Goal: Task Accomplishment & Management: Complete application form

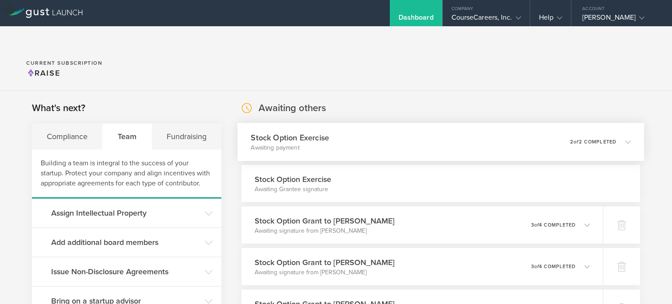
click at [587, 135] on div "0 undeliverable 2 of 2 completed" at bounding box center [600, 142] width 61 height 15
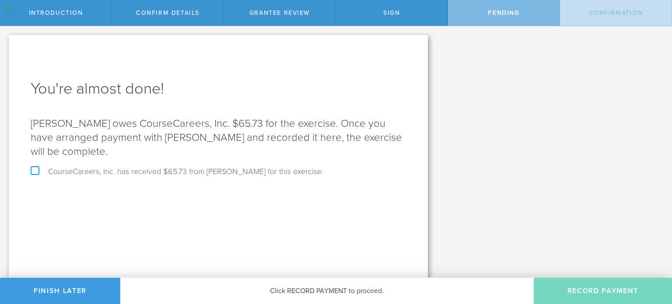
click at [81, 170] on label "CourseCareers, Inc. has received $65.73 from Charlie Wiggs for this exercise." at bounding box center [177, 172] width 293 height 8
click at [6, 40] on input "CourseCareers, Inc. has received $65.73 from Charlie Wiggs for this exercise." at bounding box center [3, 33] width 6 height 14
checkbox input "true"
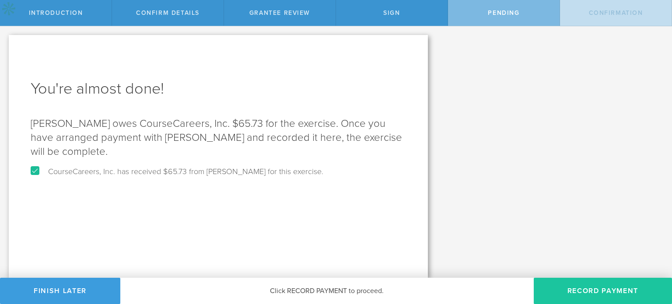
click at [589, 295] on button "Record Payment" at bounding box center [603, 291] width 138 height 26
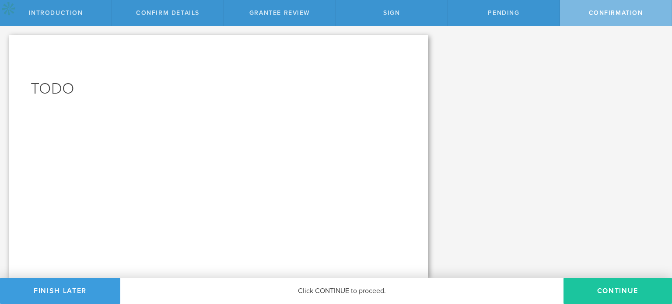
click at [612, 291] on button "Continue" at bounding box center [617, 291] width 108 height 26
click at [469, 137] on div "Let's walk you through an option exercise. Here are the steps involved: First, …" at bounding box center [336, 152] width 672 height 252
click at [611, 290] on button "Continue" at bounding box center [617, 291] width 108 height 26
click at [589, 284] on button "Continue" at bounding box center [617, 291] width 108 height 26
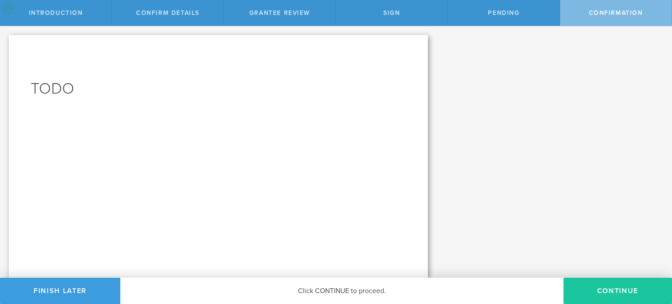
click at [589, 287] on button "Continue" at bounding box center [617, 291] width 108 height 26
click at [617, 10] on span "Confirmation" at bounding box center [616, 12] width 54 height 7
click at [538, 12] on div "Pending" at bounding box center [504, 13] width 112 height 26
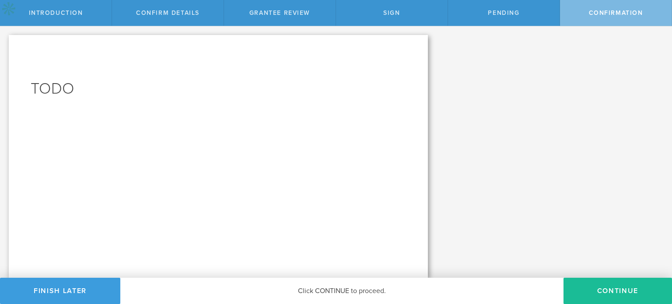
click at [587, 10] on div "Confirmation" at bounding box center [616, 13] width 112 height 26
click at [45, 288] on button "Finish Later" at bounding box center [60, 291] width 120 height 26
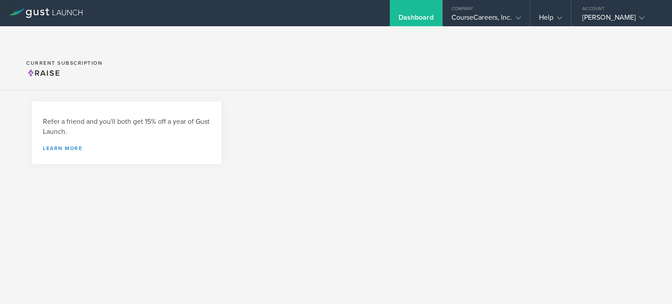
click at [638, 107] on div "Refer a friend and you'll both get 15% off a year of Gust Launch. Learn more" at bounding box center [336, 137] width 672 height 93
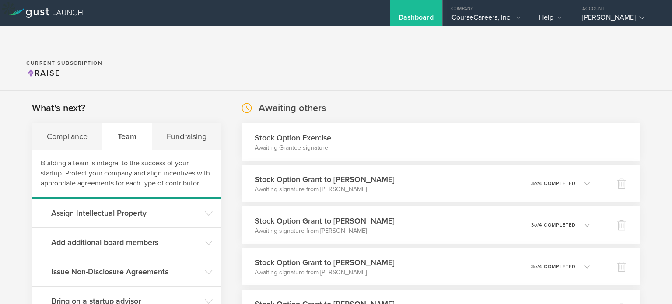
click at [471, 123] on div "Stock Option Exercise Awaiting Grantee signature" at bounding box center [440, 141] width 398 height 37
click at [280, 123] on div "Stock Option Exercise Awaiting Grantee signature" at bounding box center [440, 141] width 398 height 37
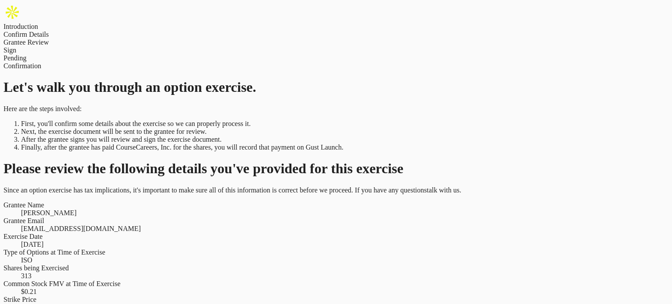
click at [597, 62] on div "Confirmation" at bounding box center [335, 66] width 665 height 8
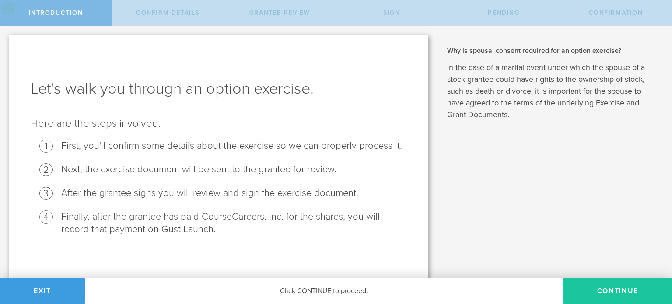
click at [615, 297] on button "Continue" at bounding box center [617, 291] width 108 height 26
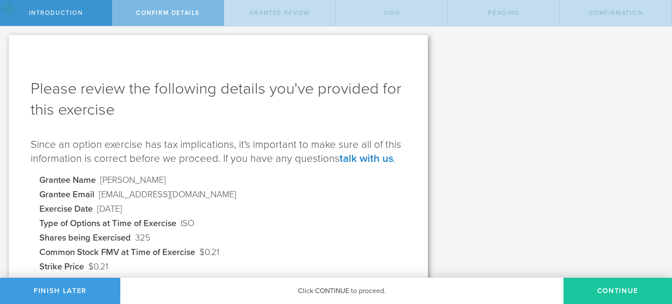
click at [602, 290] on button "Continue" at bounding box center [617, 291] width 108 height 26
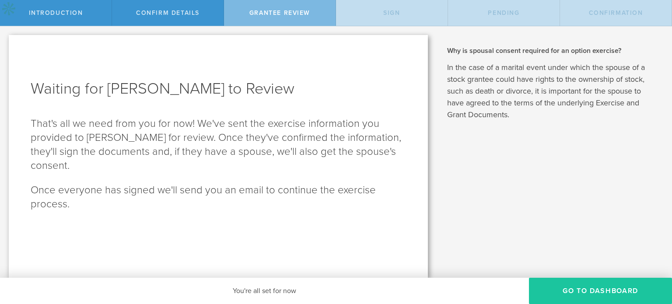
click at [602, 292] on button "Go To Dashboard" at bounding box center [600, 291] width 143 height 26
